Goal: Navigation & Orientation: Find specific page/section

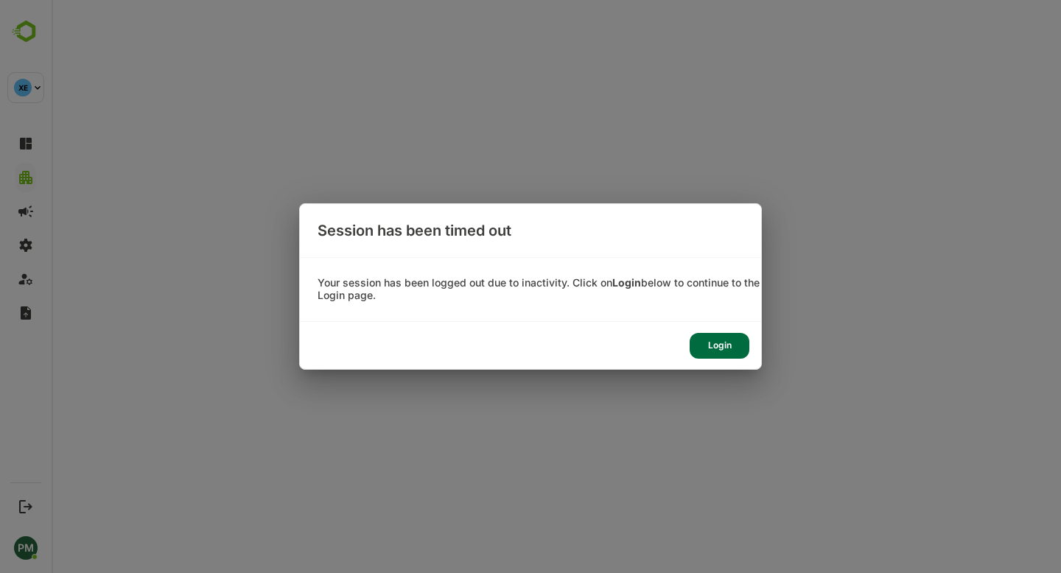
click at [717, 347] on div "Login" at bounding box center [719, 346] width 60 height 26
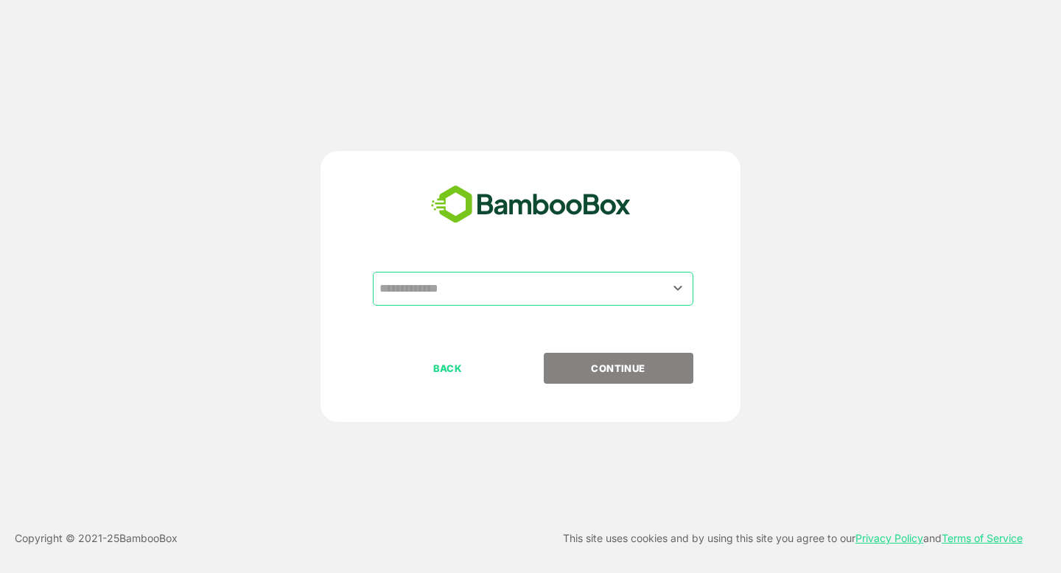
click at [457, 292] on input "text" at bounding box center [533, 289] width 314 height 28
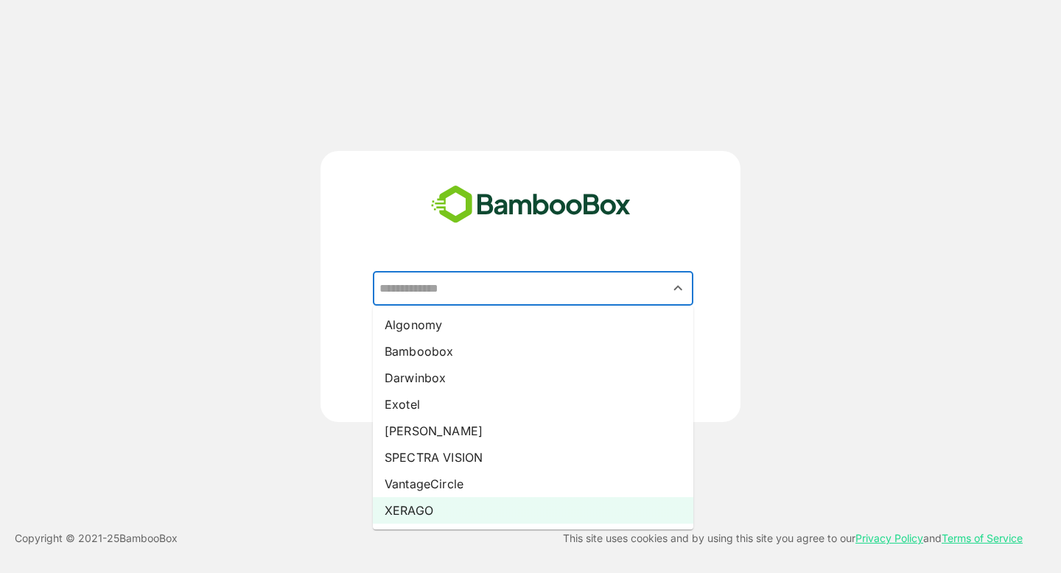
click at [460, 504] on li "XERAGO" at bounding box center [533, 510] width 320 height 27
click at [496, 293] on input "******" at bounding box center [533, 289] width 314 height 28
click at [468, 433] on li "Pando" at bounding box center [533, 431] width 320 height 27
type input "*****"
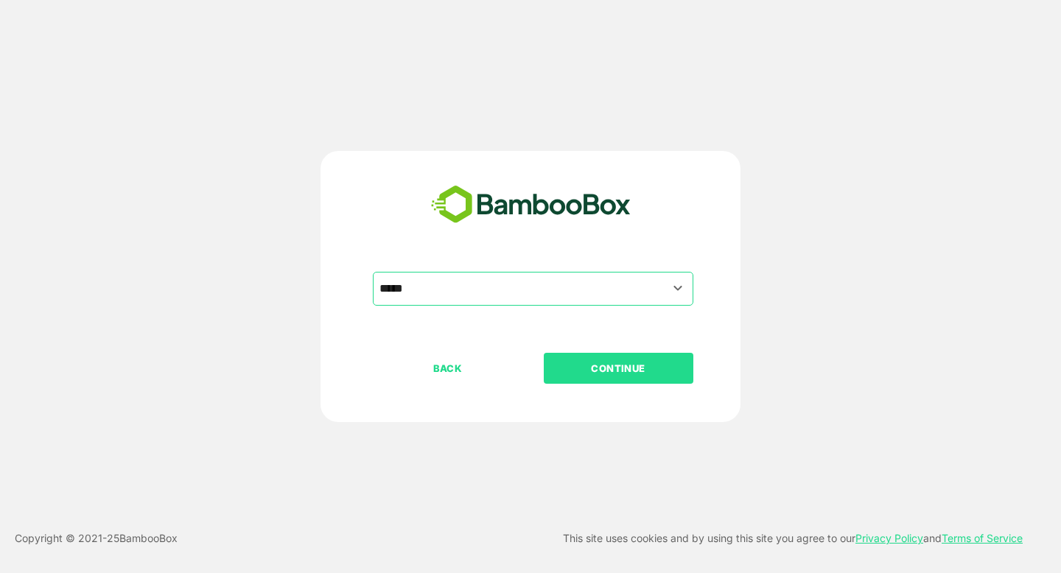
click at [588, 365] on p "CONTINUE" at bounding box center [617, 368] width 147 height 16
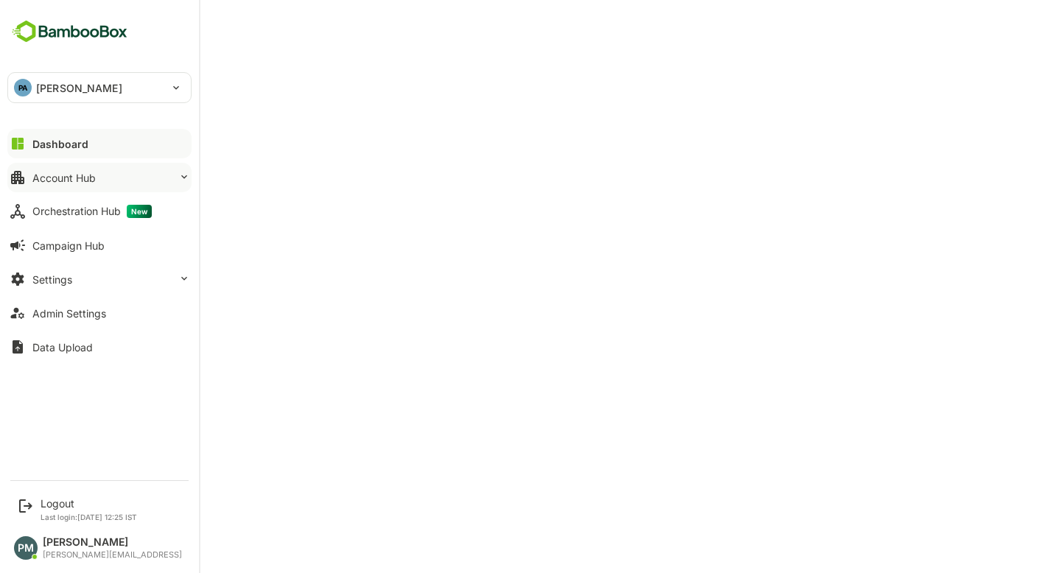
click at [143, 182] on button "Account Hub" at bounding box center [99, 177] width 184 height 29
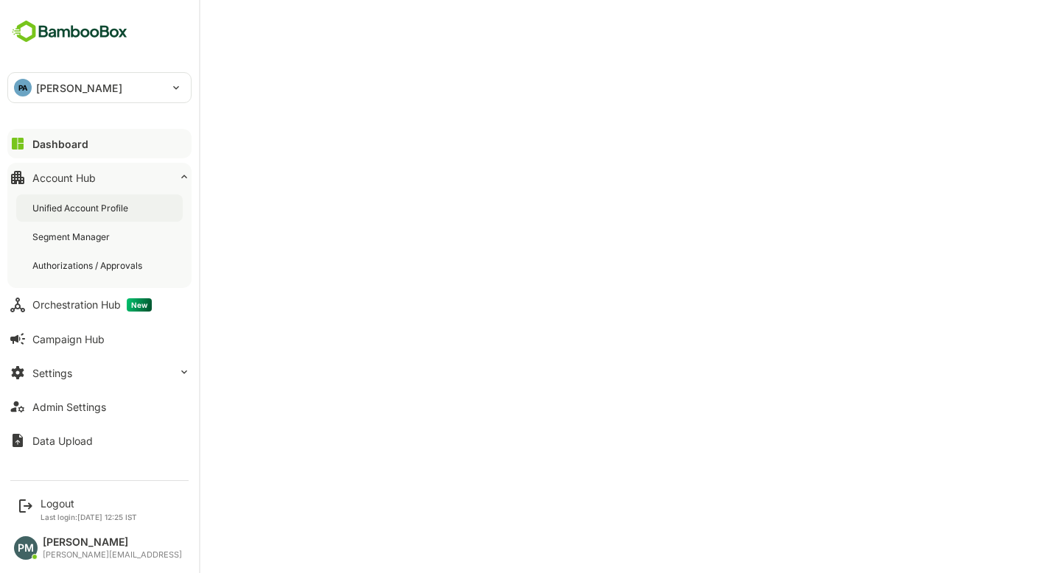
click at [141, 215] on div "Unified Account Profile" at bounding box center [99, 207] width 166 height 27
click at [61, 141] on div "Dashboard" at bounding box center [58, 144] width 53 height 13
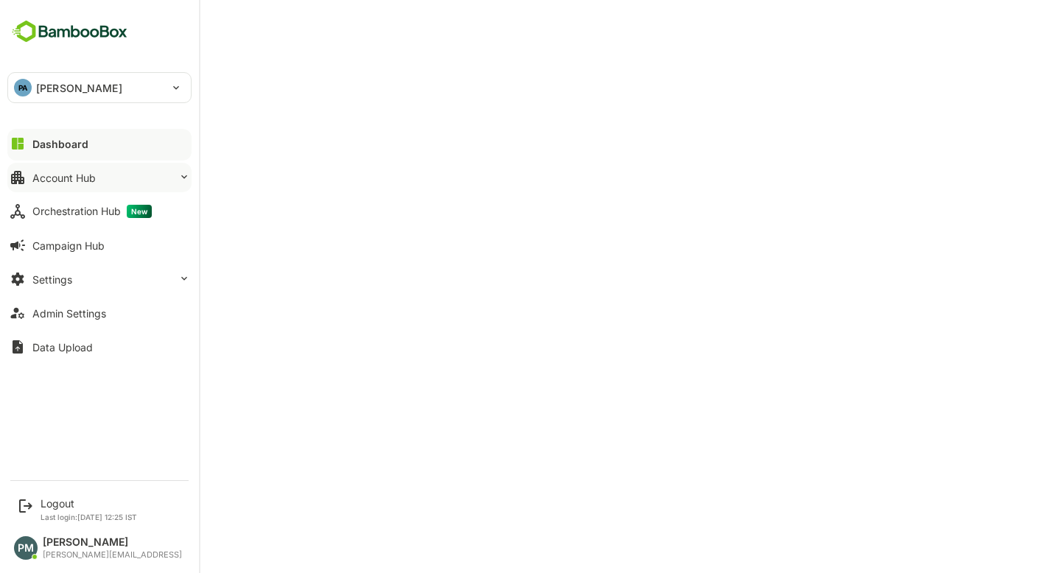
click at [61, 183] on button "Account Hub" at bounding box center [99, 177] width 184 height 29
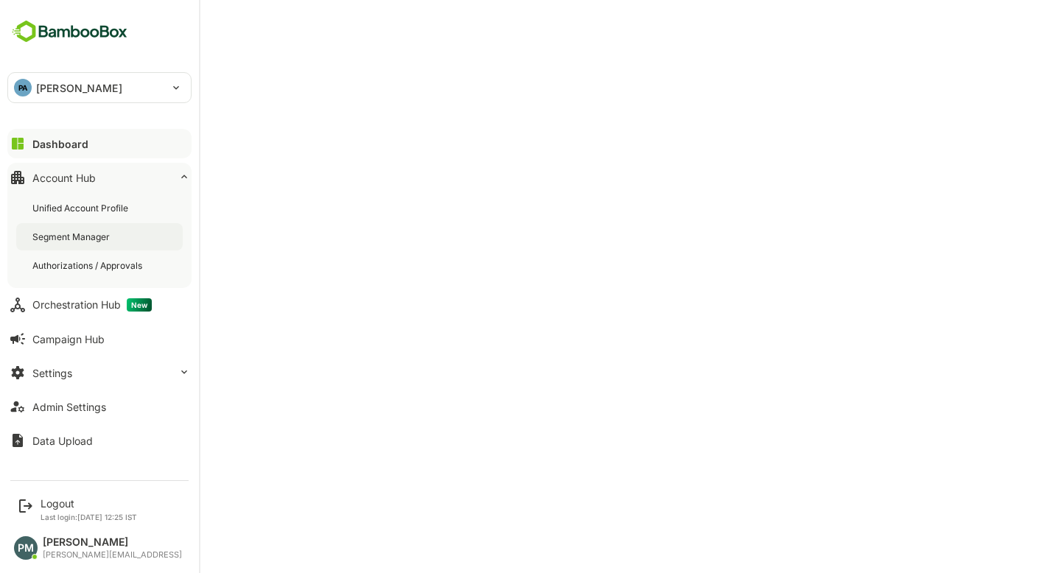
click at [66, 241] on div "Segment Manager" at bounding box center [72, 237] width 80 height 13
click at [67, 316] on button "Orchestration Hub New" at bounding box center [99, 304] width 184 height 29
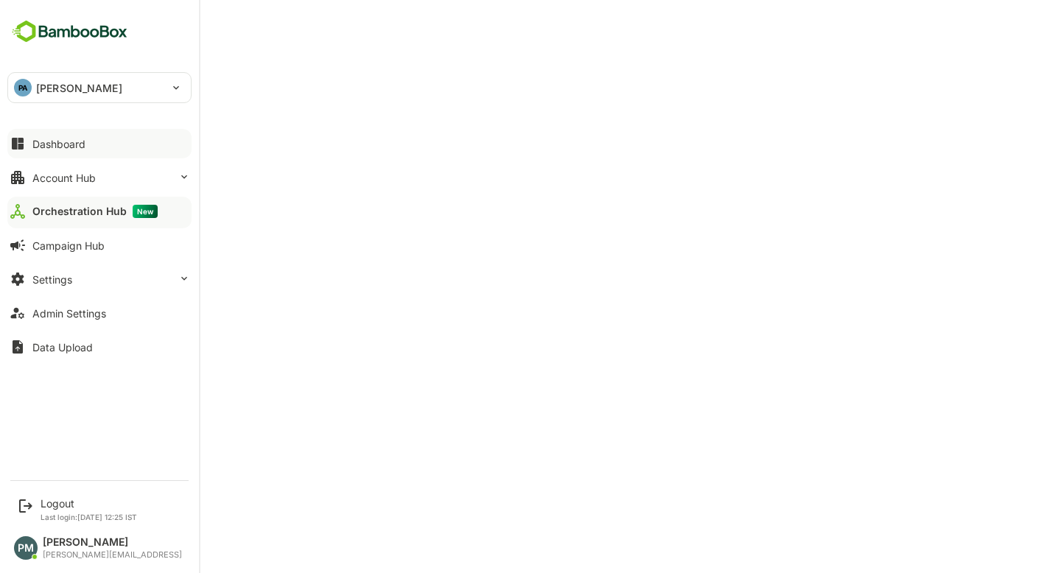
click at [88, 130] on button "Dashboard" at bounding box center [99, 143] width 184 height 29
click at [113, 183] on button "Account Hub" at bounding box center [99, 177] width 184 height 29
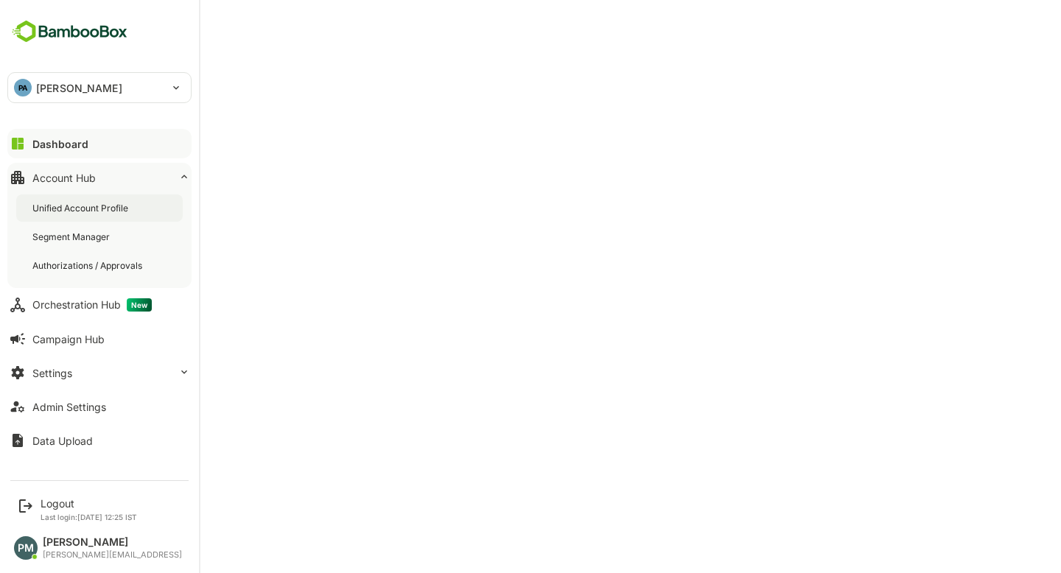
click at [144, 214] on div "Unified Account Profile" at bounding box center [99, 207] width 166 height 27
click at [113, 204] on div "Unified Account Profile" at bounding box center [82, 208] width 101 height 13
